Goal: Task Accomplishment & Management: Manage account settings

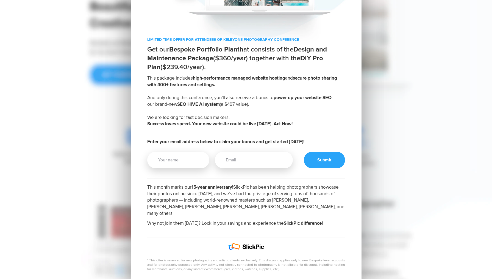
scroll to position [93, 0]
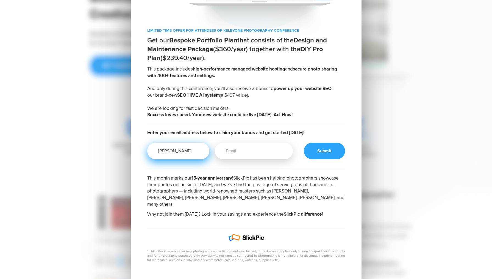
type input "Adrian Tallack"
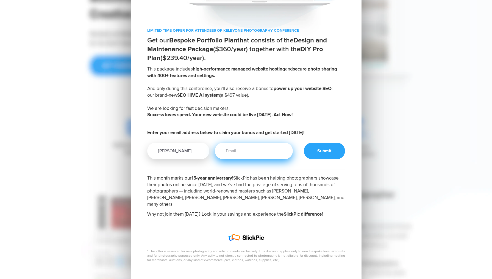
type input "[PERSON_NAME][EMAIL_ADDRESS][DOMAIN_NAME]"
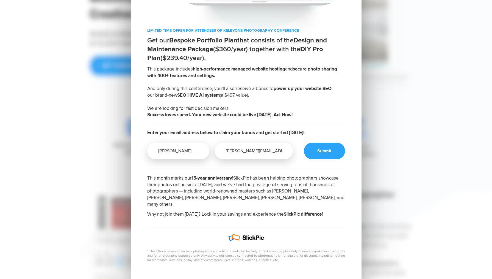
click at [272, 151] on input "[PERSON_NAME][EMAIL_ADDRESS][DOMAIN_NAME]" at bounding box center [254, 150] width 78 height 16
click at [323, 148] on div at bounding box center [324, 150] width 41 height 16
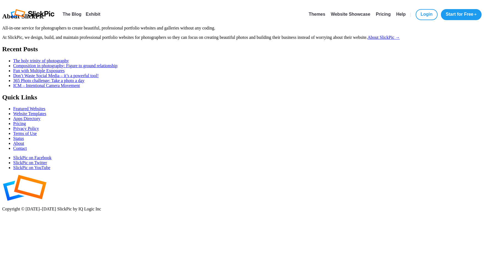
select select "[GEOGRAPHIC_DATA]"
select select
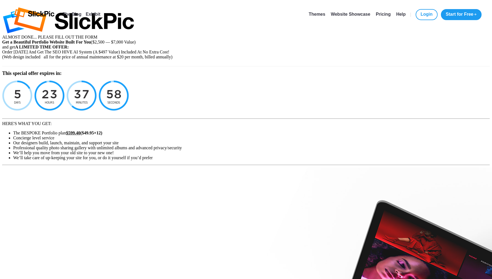
type input "[PERSON_NAME][EMAIL_ADDRESS][DOMAIN_NAME]"
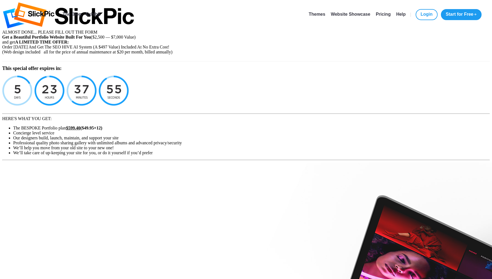
type input "[PERSON_NAME]"
type input "Tallack"
type input "28260 Woodley Drive"
type input "Spring"
type input "77386"
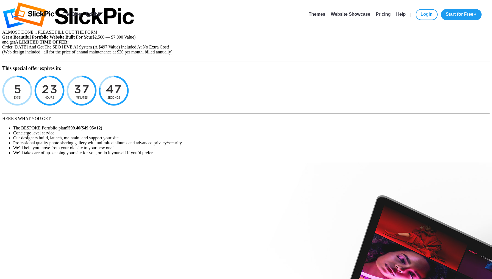
select select "TX"
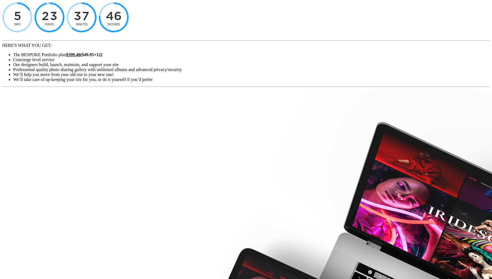
scroll to position [74, 0]
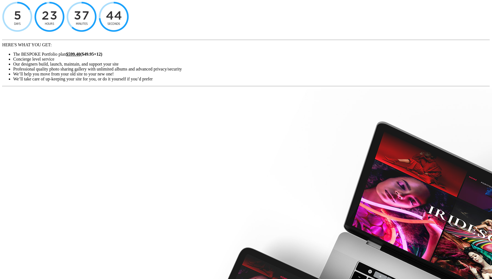
checkbox input "true"
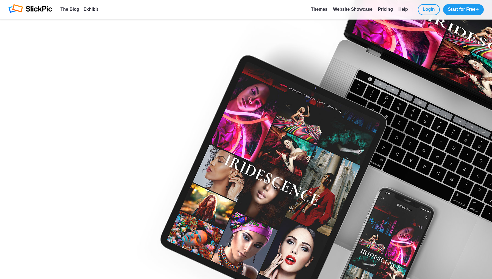
scroll to position [266, 0]
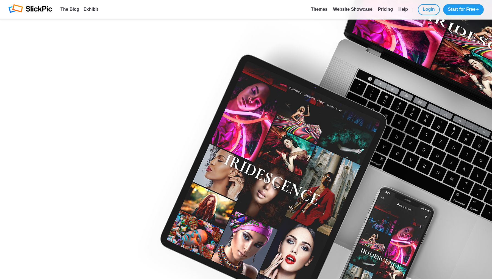
drag, startPoint x: 114, startPoint y: 171, endPoint x: 120, endPoint y: 172, distance: 5.9
type input "11 / 29"
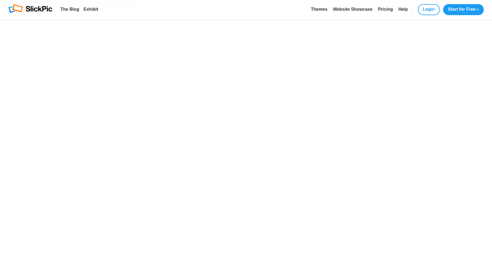
scroll to position [359, 0]
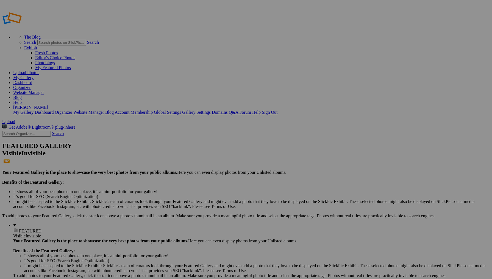
click at [32, 80] on link "Dashboard" at bounding box center [22, 82] width 19 height 5
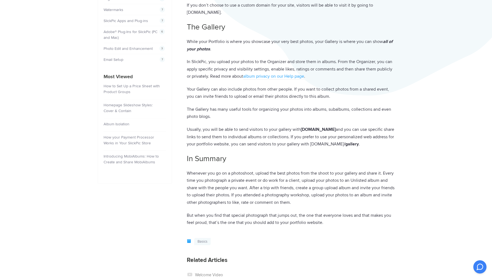
scroll to position [195, 0]
click at [144, 48] on link "Photo Edit and Enhancement" at bounding box center [128, 48] width 49 height 5
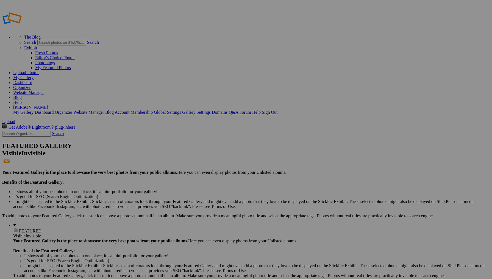
click at [34, 75] on link "My Gallery" at bounding box center [23, 77] width 20 height 5
type input "Landscapes"
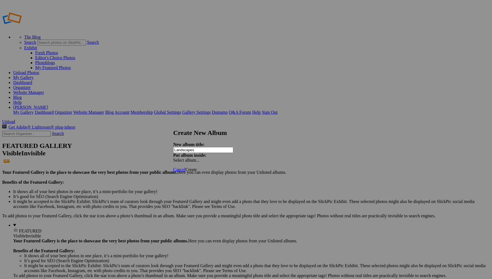
click at [186, 167] on span "Cancel" at bounding box center [179, 169] width 12 height 5
type input "Landscapes"
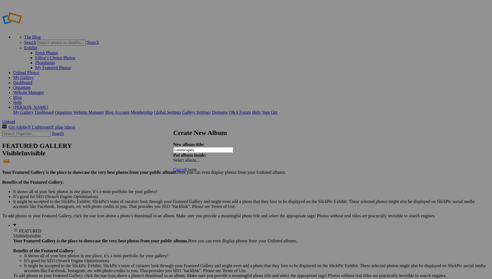
click at [197, 167] on span "Create" at bounding box center [192, 169] width 12 height 5
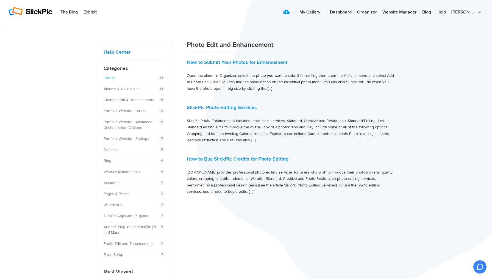
click at [109, 78] on link "Basics" at bounding box center [109, 77] width 11 height 5
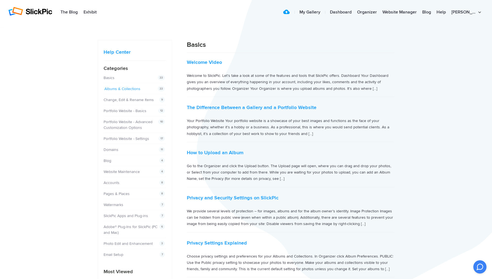
click at [123, 88] on link "Albums & Collections" at bounding box center [122, 88] width 36 height 5
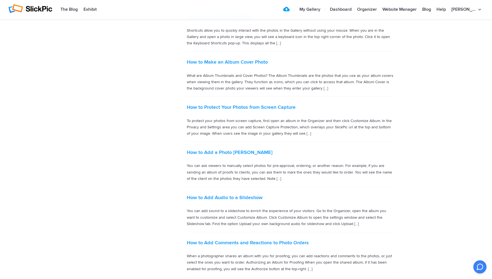
scroll to position [729, 0]
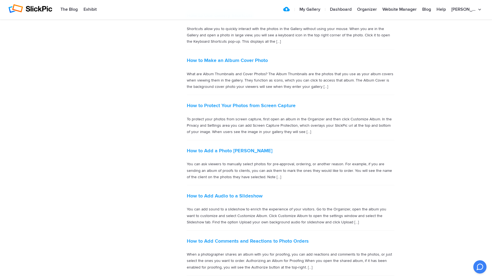
click at [301, 122] on p "To protect your photos from screen capture, first open an album in the Organize…" at bounding box center [291, 125] width 208 height 19
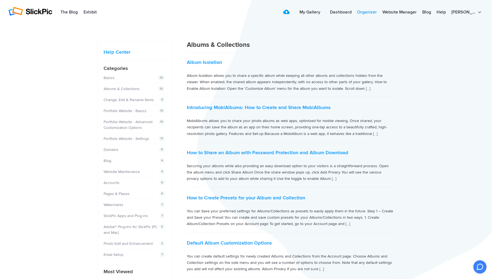
scroll to position [0, 0]
click at [379, 12] on link "Organizer" at bounding box center [367, 12] width 25 height 11
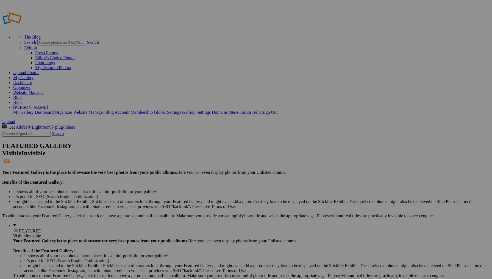
scroll to position [0, 0]
click at [22, 100] on link "Help" at bounding box center [17, 102] width 9 height 5
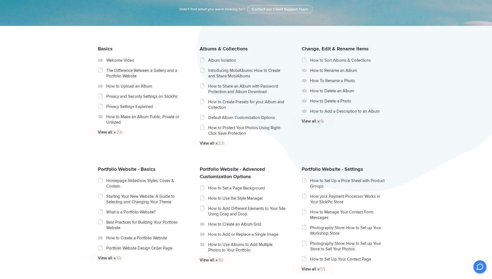
scroll to position [100, 0]
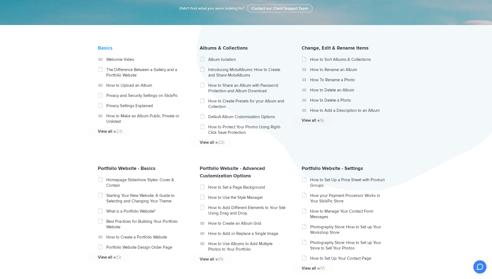
click at [104, 51] on link "Basics" at bounding box center [105, 48] width 15 height 6
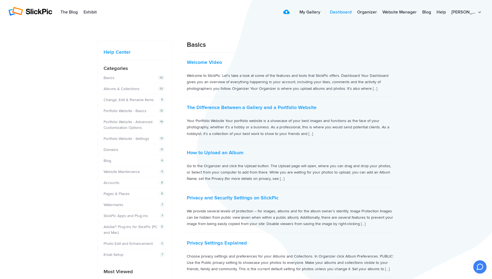
click at [355, 11] on link "Dashboard" at bounding box center [340, 12] width 27 height 11
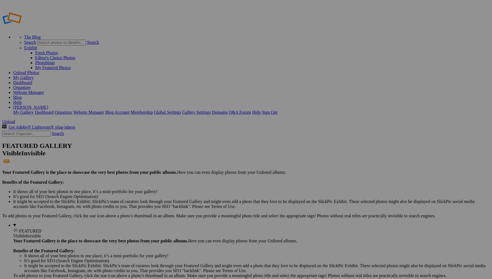
type input "Travel"
click at [197, 167] on span "Create" at bounding box center [192, 169] width 12 height 5
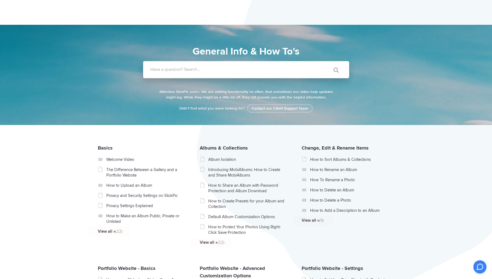
click at [223, 67] on label "Have a question? Search..." at bounding box center [253, 69] width 206 height 5
click at [223, 67] on input "Have a question? Search..." at bounding box center [235, 69] width 184 height 17
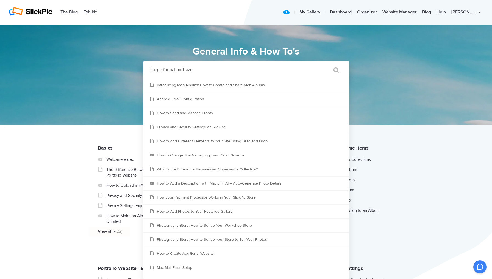
type input "image format and size"
click at [334, 70] on input "" at bounding box center [333, 69] width 23 height 13
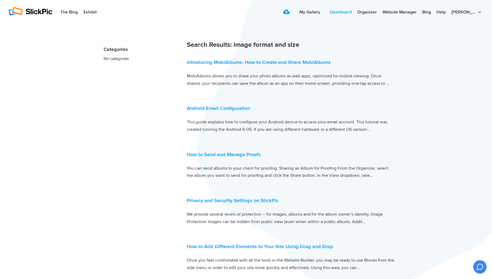
click at [355, 12] on link "Dashboard" at bounding box center [340, 12] width 27 height 11
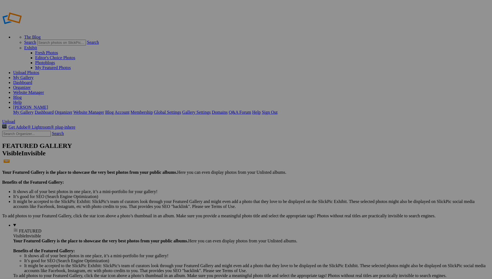
type input "Wildlife"
click at [197, 167] on span "Create" at bounding box center [192, 169] width 12 height 5
click at [31, 85] on link "Organizer" at bounding box center [22, 87] width 18 height 5
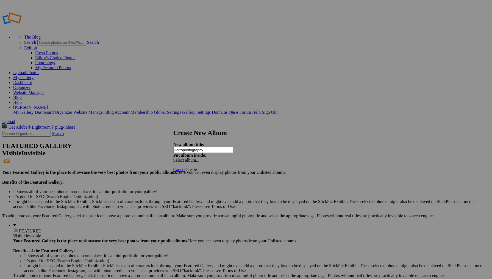
type input "Astrophotography"
click at [197, 167] on span "Create" at bounding box center [192, 169] width 12 height 5
click at [31, 85] on link "Organizer" at bounding box center [22, 87] width 18 height 5
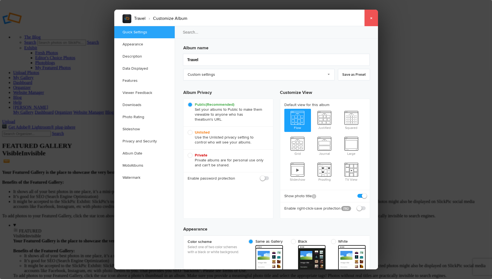
click at [370, 18] on link "×" at bounding box center [372, 18] width 14 height 16
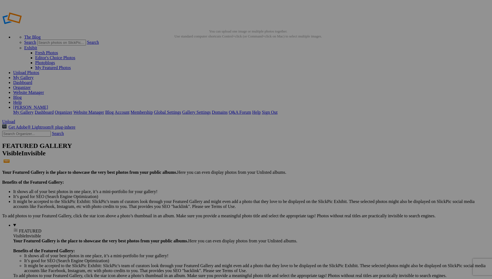
click at [31, 85] on link "Organizer" at bounding box center [22, 87] width 18 height 5
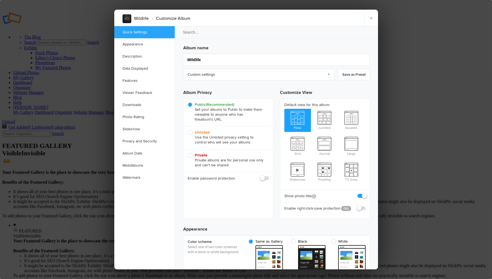
click at [192, 155] on span "Private Private albums are for personal use only and can't be shared." at bounding box center [227, 160] width 79 height 15
click at [188, 153] on input "Private Private albums are for personal use only and can't be shared." at bounding box center [188, 152] width 0 height 0
radio input "true"
click at [406, 93] on div at bounding box center [246, 139] width 492 height 279
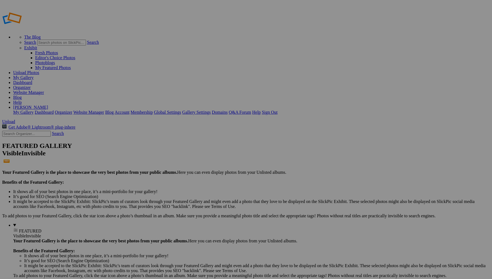
drag, startPoint x: 147, startPoint y: 123, endPoint x: 148, endPoint y: 118, distance: 5.7
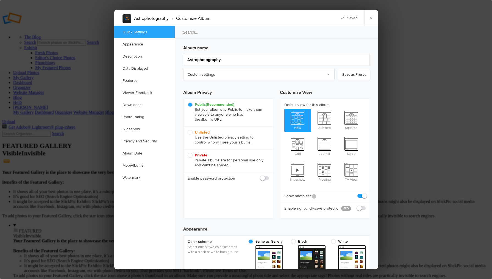
click at [191, 155] on span "Private Private albums are for personal use only and can't be shared." at bounding box center [227, 160] width 79 height 15
click at [188, 153] on input "Private Private albums are for personal use only and can't be shared." at bounding box center [188, 152] width 0 height 0
radio input "true"
click at [401, 166] on div at bounding box center [246, 139] width 492 height 279
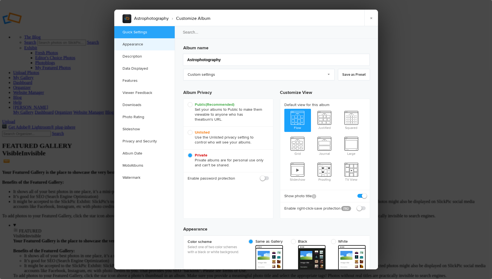
click at [138, 42] on link "Appearance" at bounding box center [144, 44] width 60 height 12
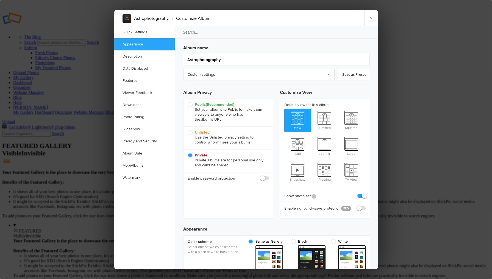
scroll to position [175, 0]
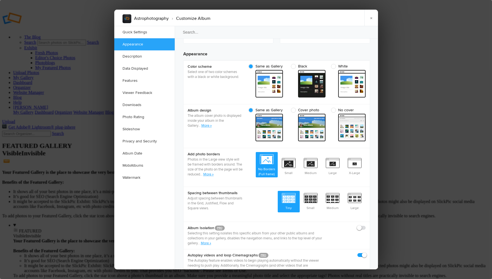
click at [400, 182] on div at bounding box center [246, 139] width 492 height 279
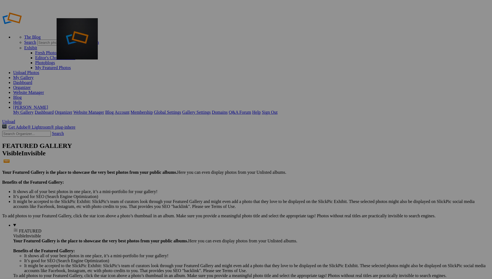
drag, startPoint x: 299, startPoint y: 82, endPoint x: 136, endPoint y: 58, distance: 165.4
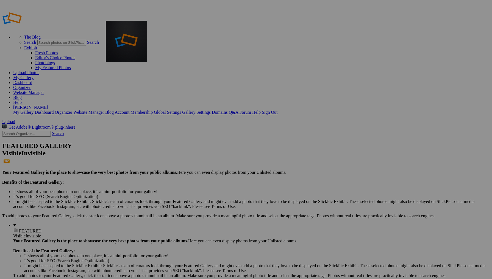
drag, startPoint x: 306, startPoint y: 80, endPoint x: 185, endPoint y: 61, distance: 122.2
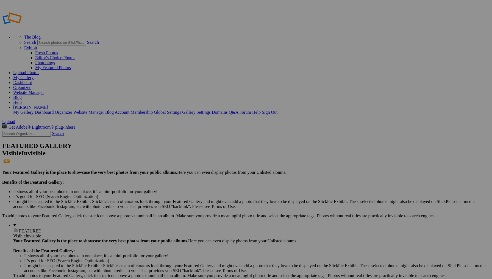
click at [15, 278] on span at bounding box center [15, 280] width 0 height 5
